Goal: Task Accomplishment & Management: Manage account settings

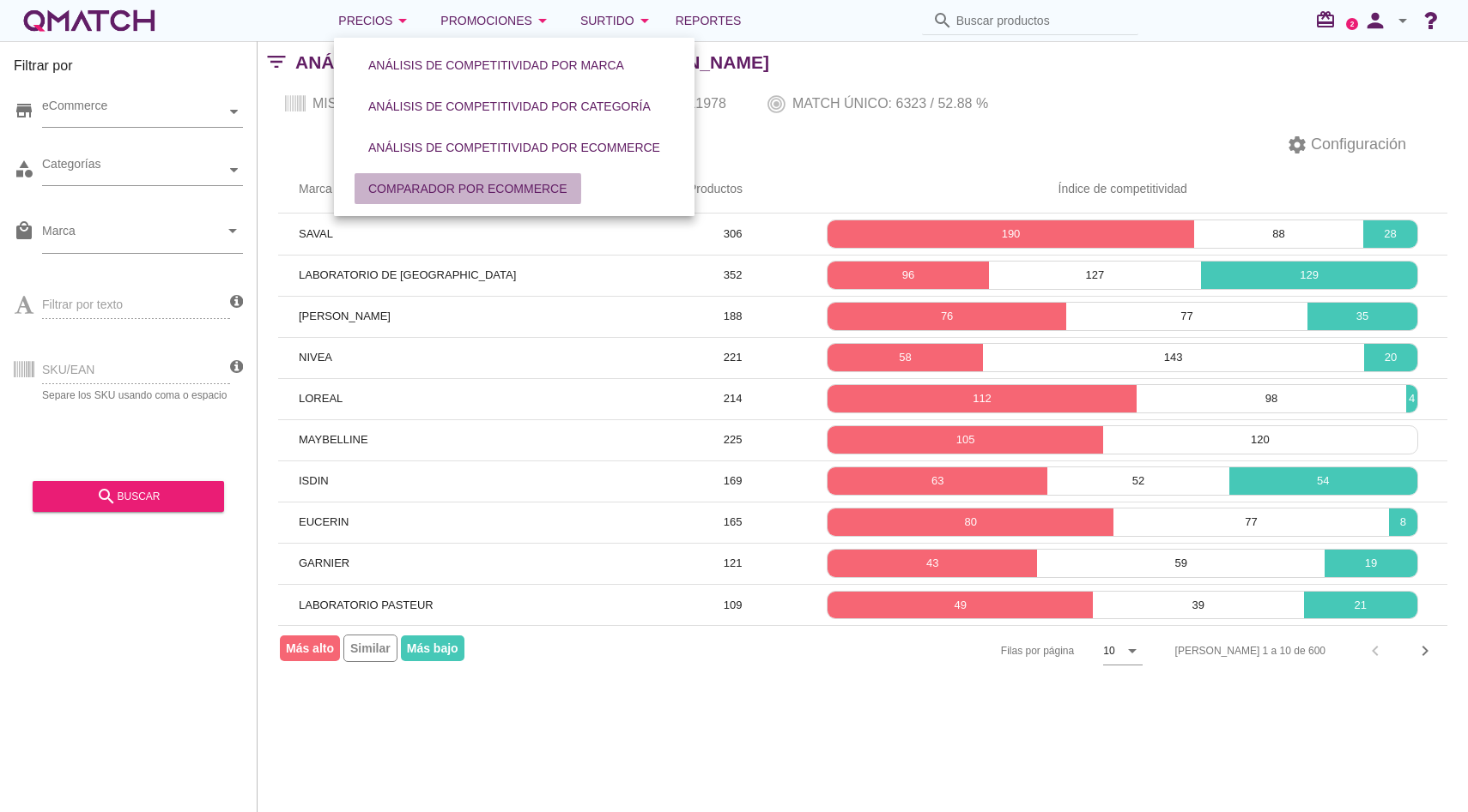
click at [445, 201] on button "Comparador por eCommerce" at bounding box center [468, 189] width 227 height 31
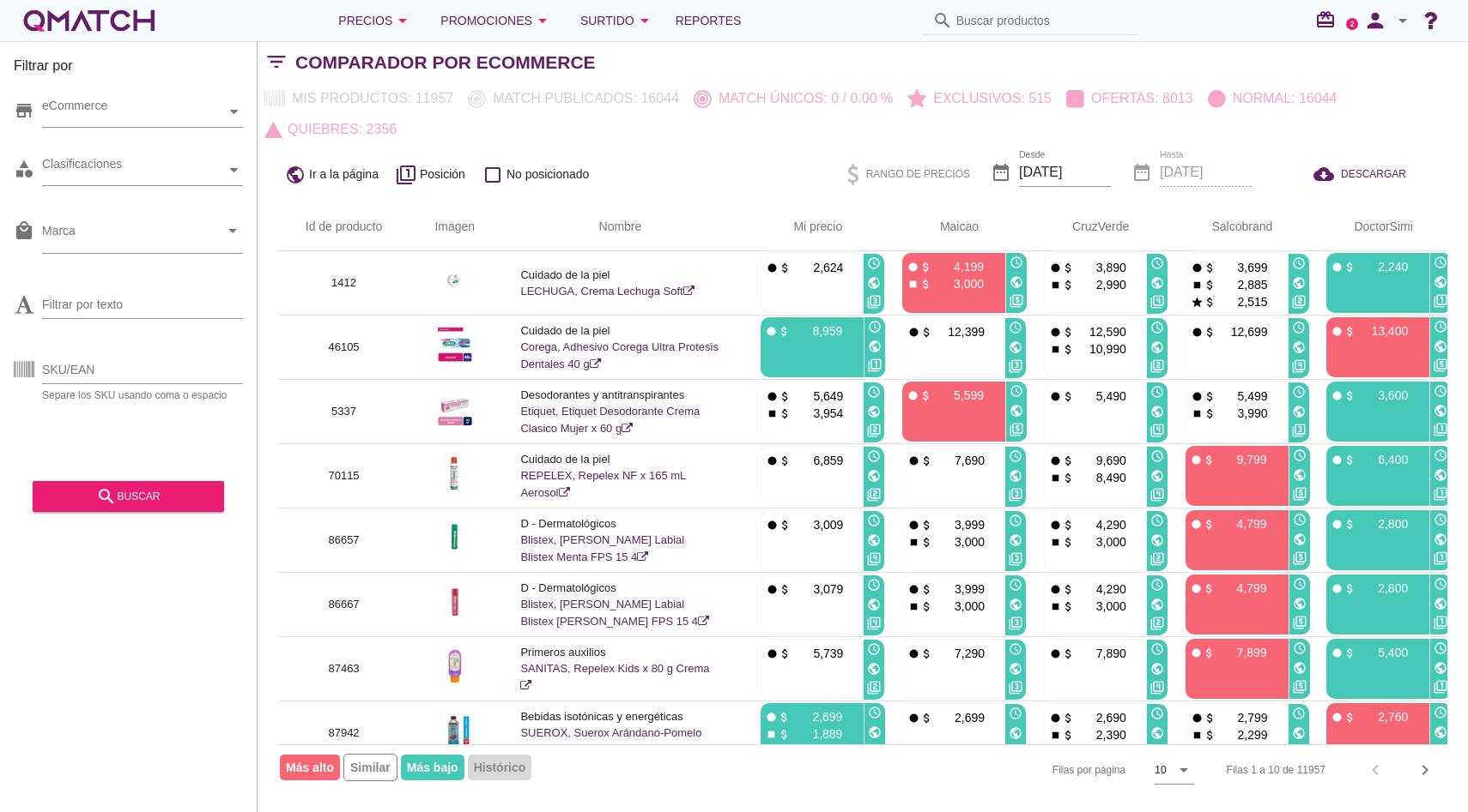
click at [1368, 72] on div "Comparador por eCommerce" at bounding box center [881, 62] width 1173 height 42
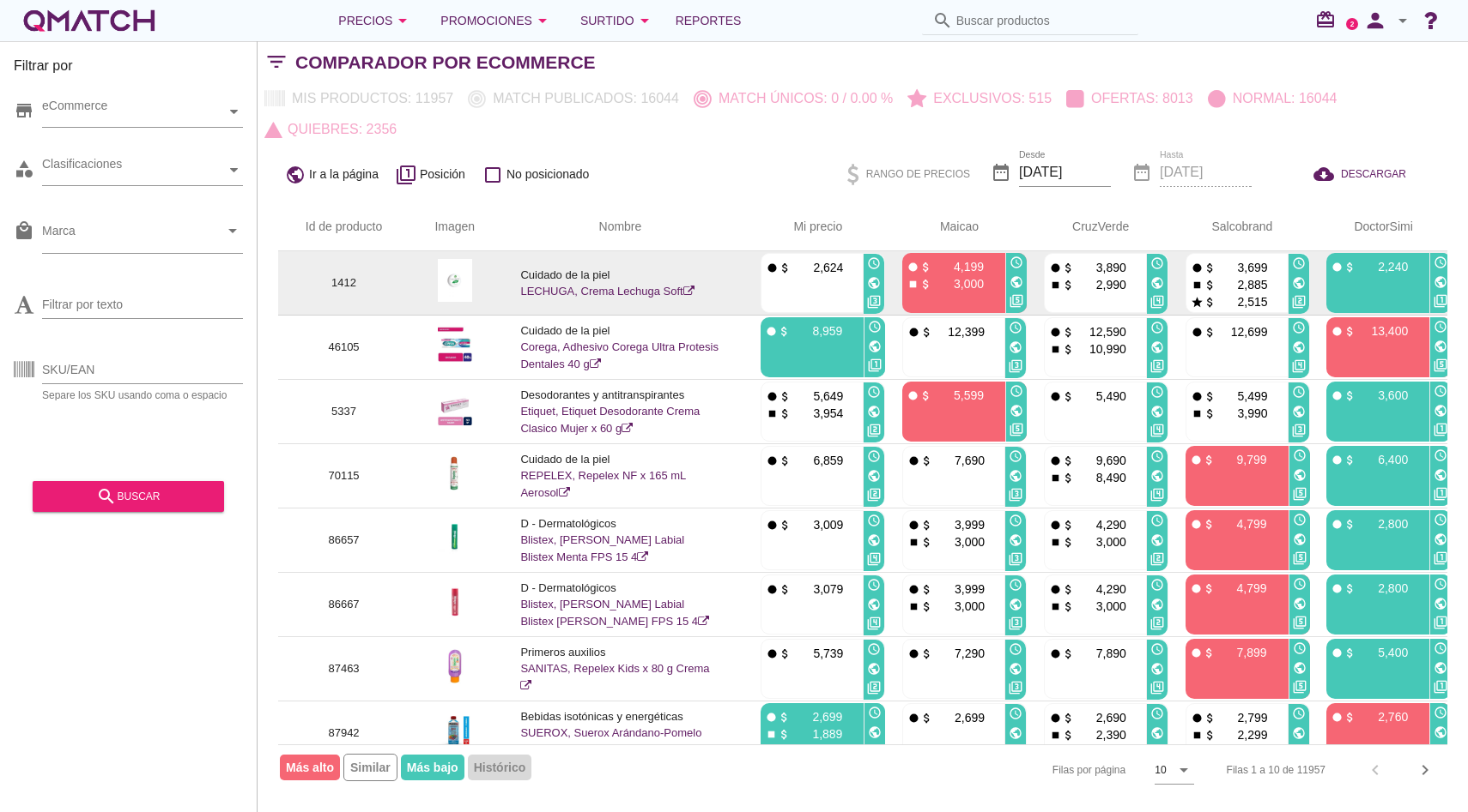
click at [637, 293] on link "LECHUGA, Crema Lechuga Soft" at bounding box center [606, 290] width 173 height 13
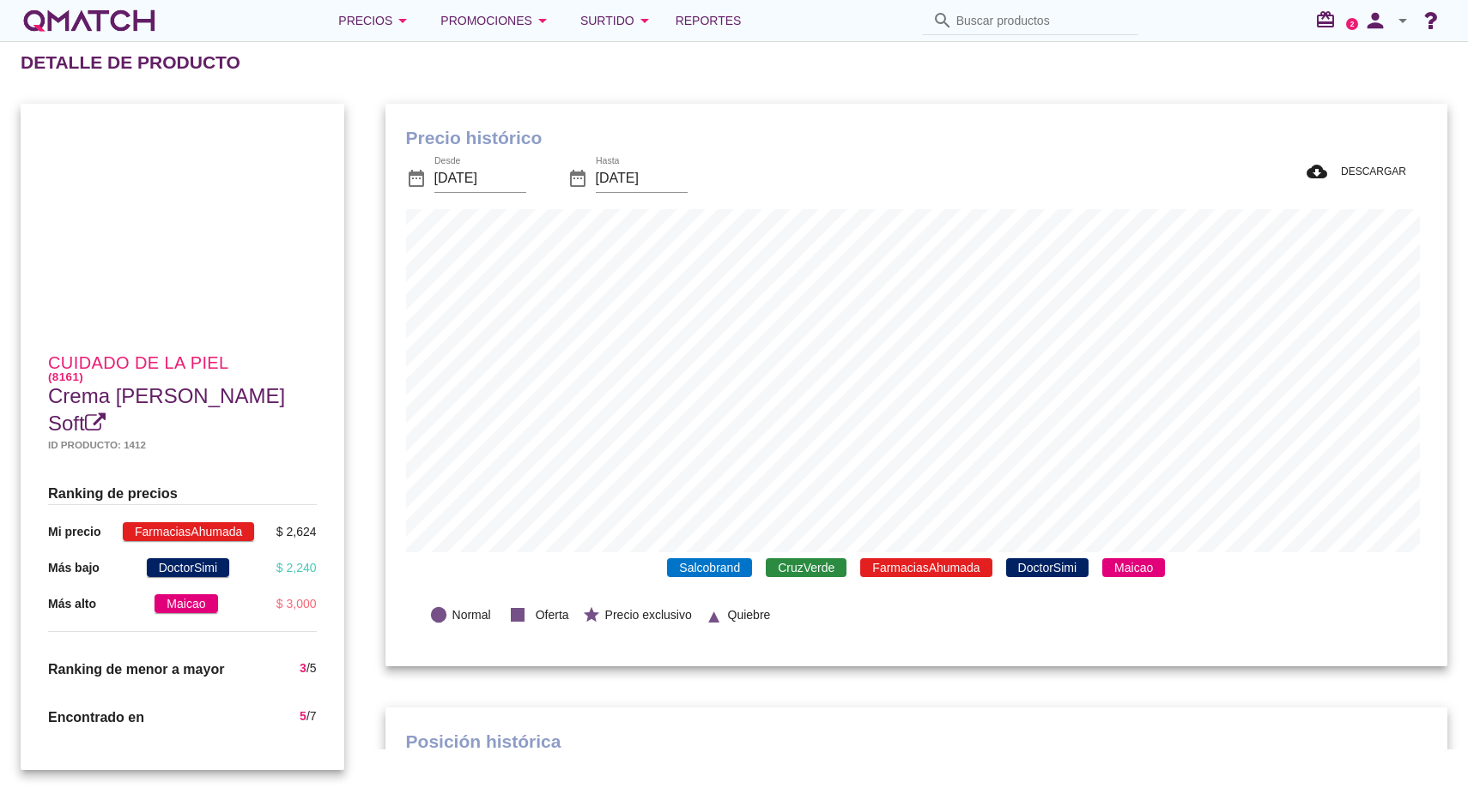
scroll to position [562, 1055]
click at [891, 560] on span "FarmaciasAhumada" at bounding box center [926, 568] width 132 height 19
click at [1014, 569] on span "DoctorSimi" at bounding box center [1047, 568] width 82 height 19
click at [1120, 561] on span "Maicao" at bounding box center [1133, 568] width 63 height 19
click at [789, 568] on span "CruzVerde" at bounding box center [806, 568] width 80 height 19
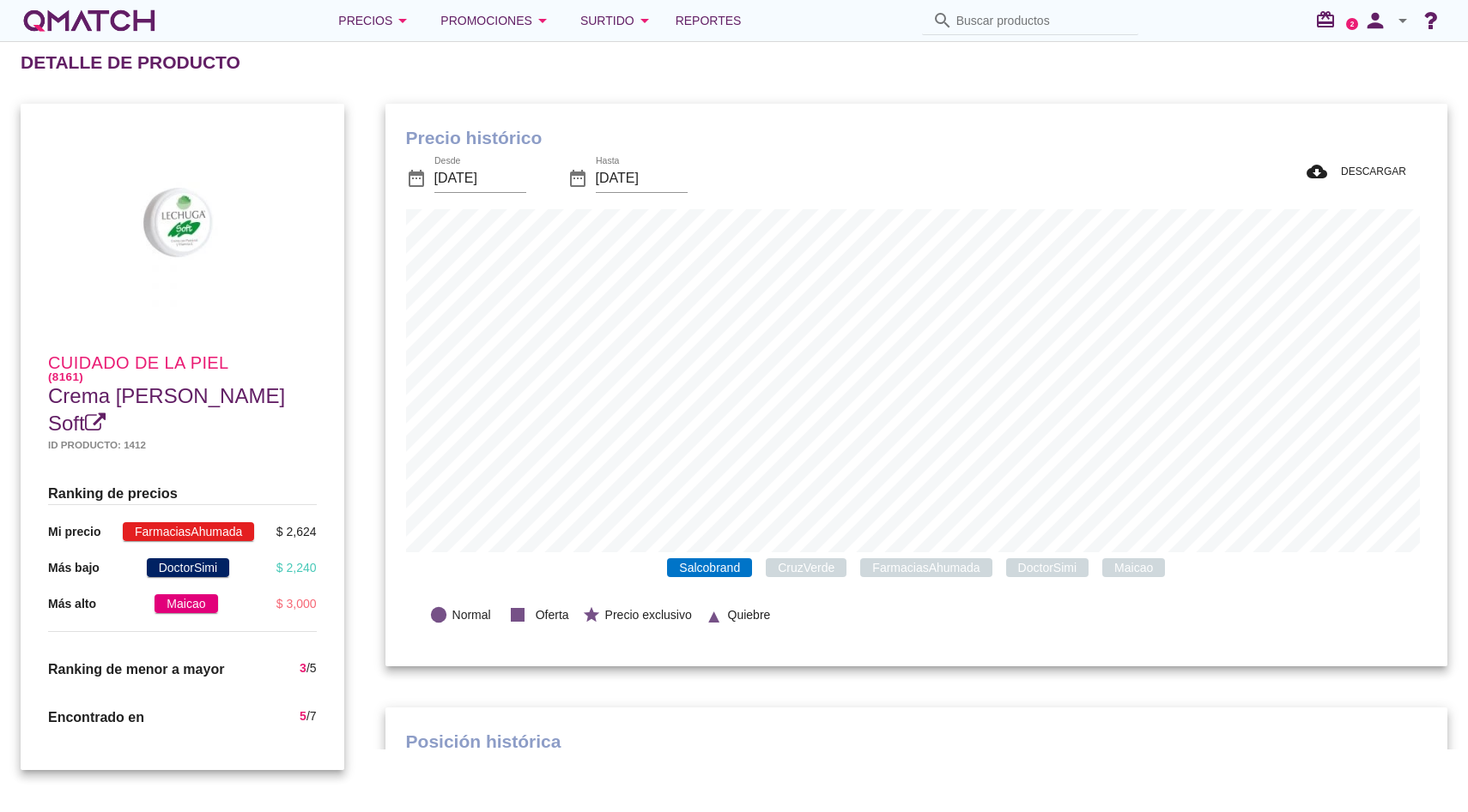
click at [698, 575] on span "Salcobrand" at bounding box center [710, 568] width 85 height 19
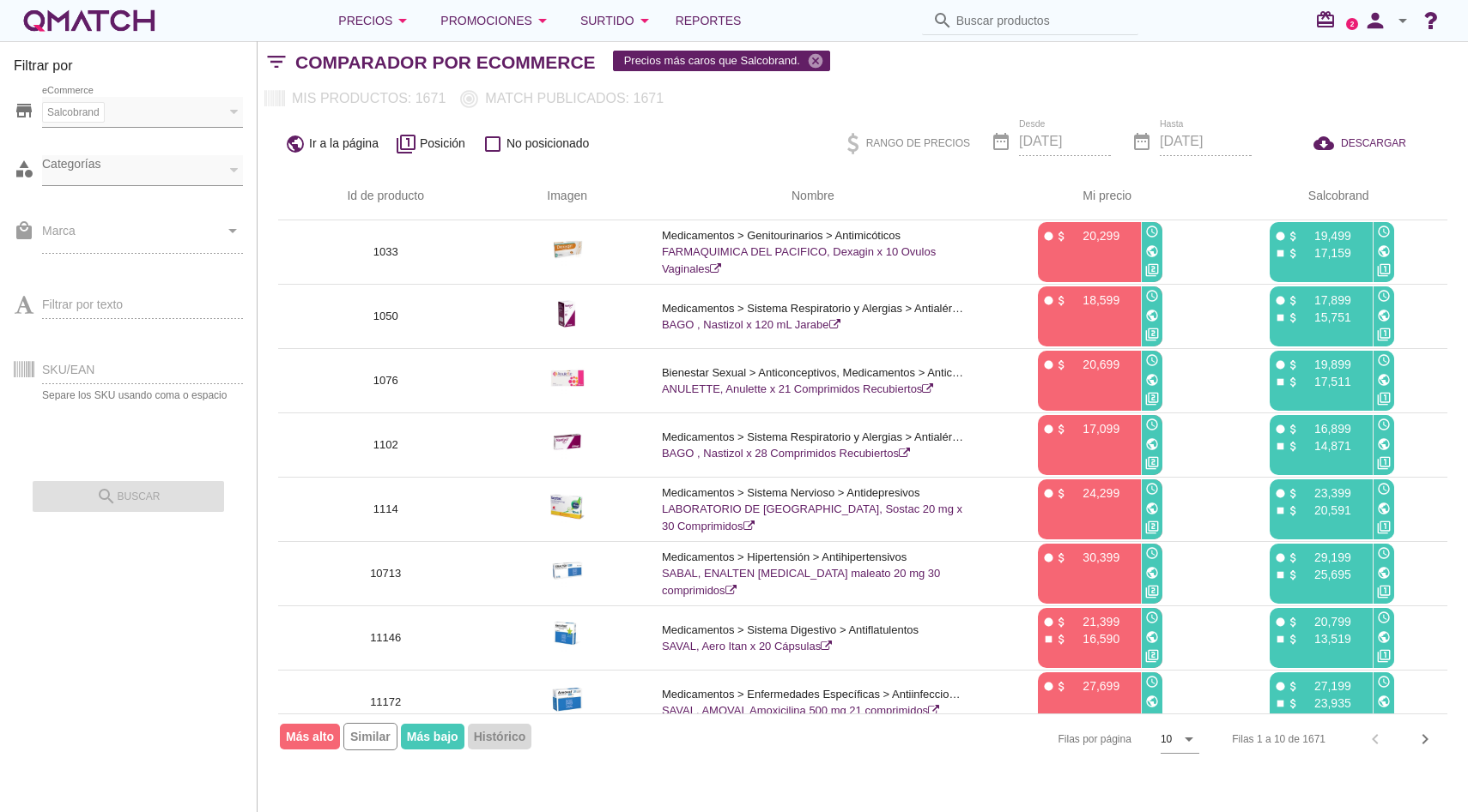
click at [1410, 5] on div "person arrow_drop_down" at bounding box center [1385, 20] width 55 height 34
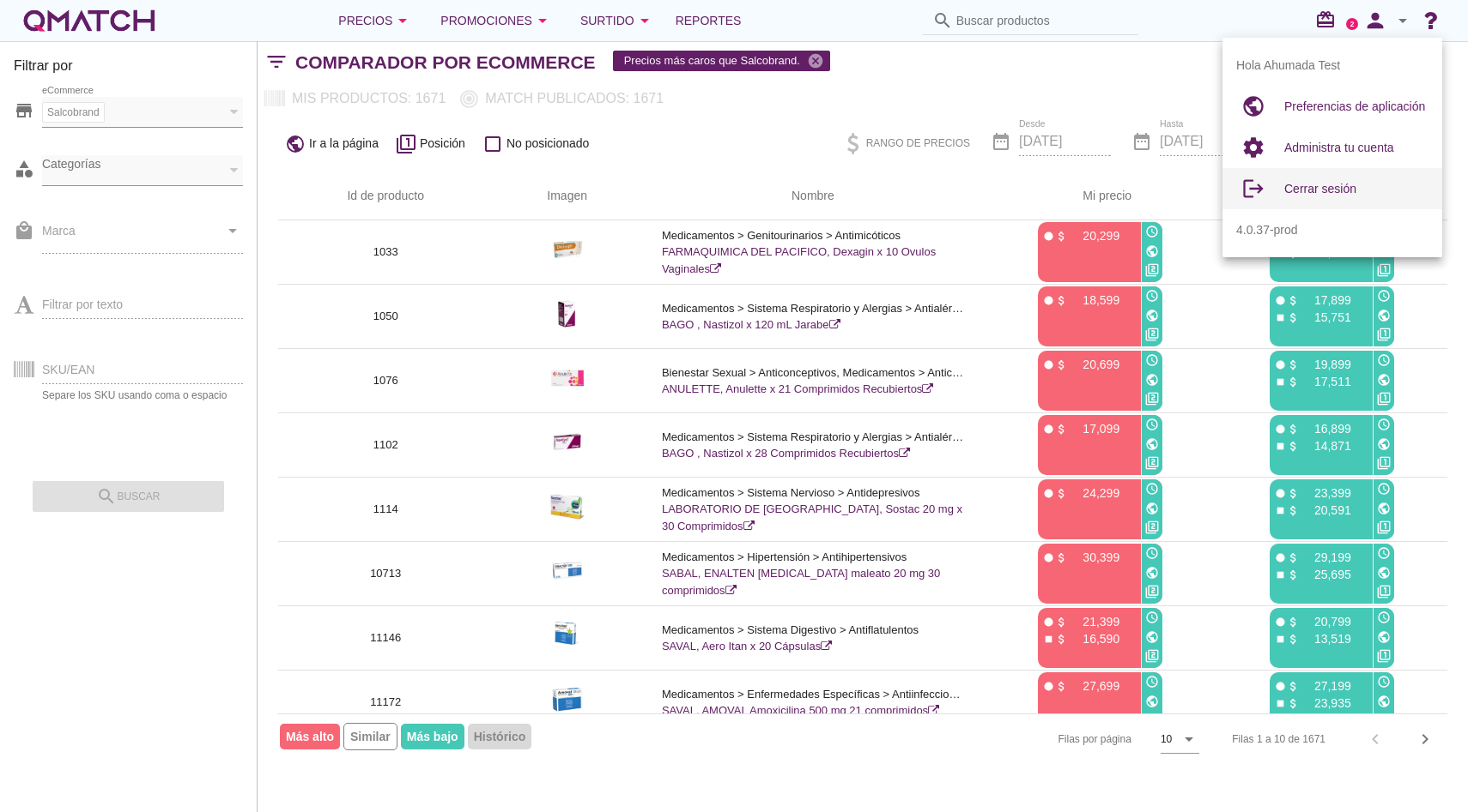
click at [1321, 202] on div "Cerrar sesión" at bounding box center [1356, 189] width 144 height 42
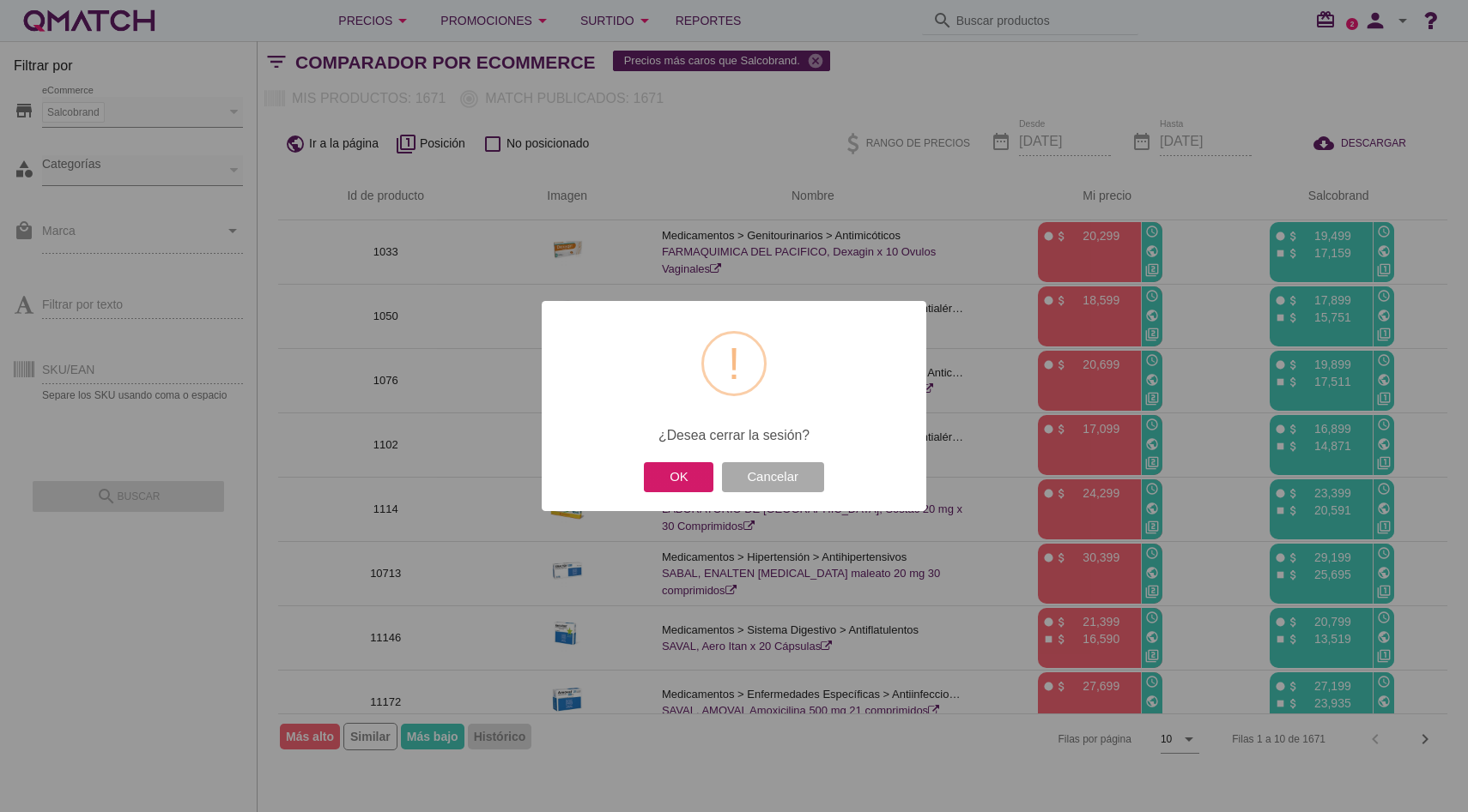
click at [691, 486] on button "OK" at bounding box center [679, 477] width 70 height 30
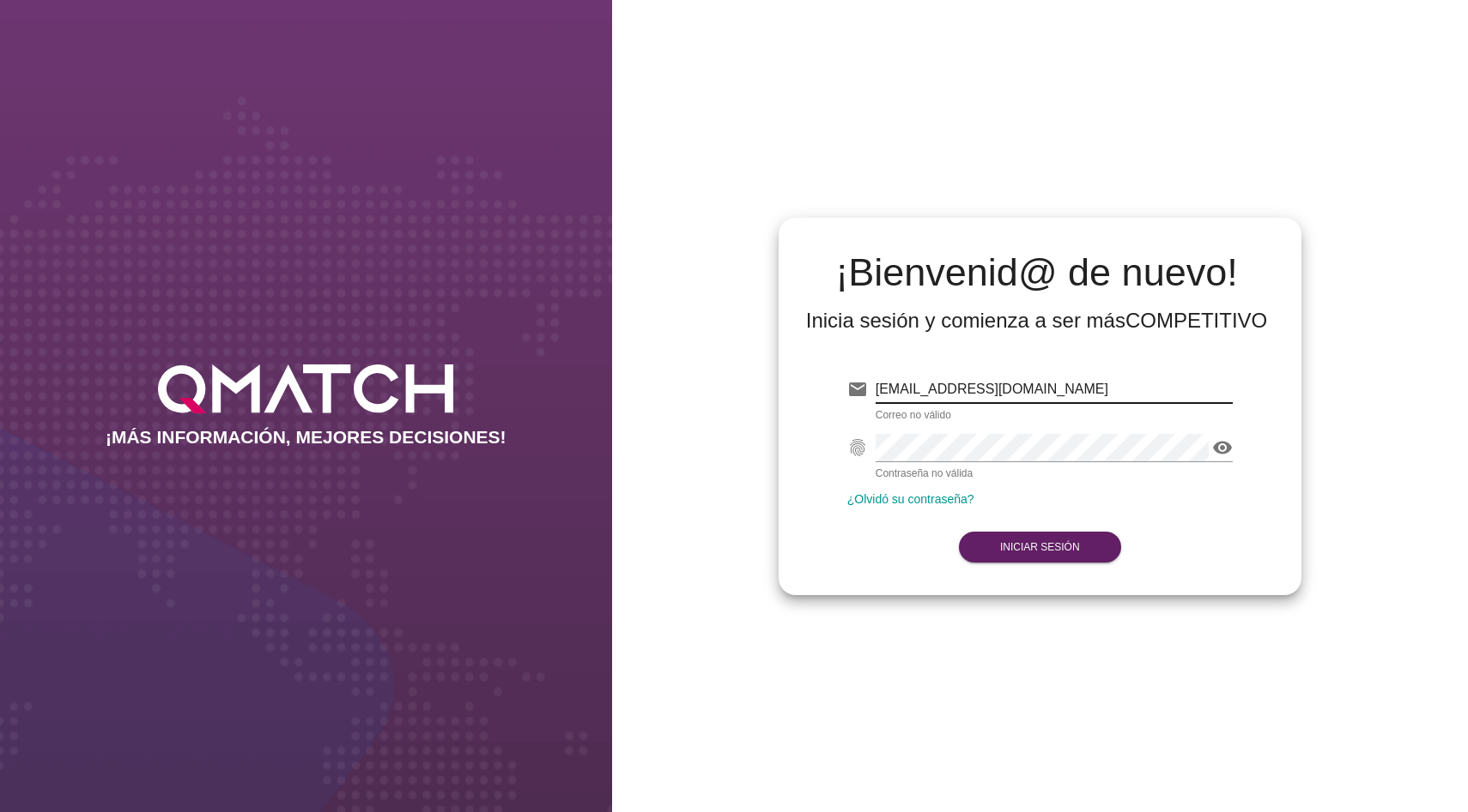
click at [912, 393] on input "dmadrid@qmatch.cl" at bounding box center [1054, 389] width 357 height 27
type input "test@test.easy.cl"
